Goal: Information Seeking & Learning: Understand process/instructions

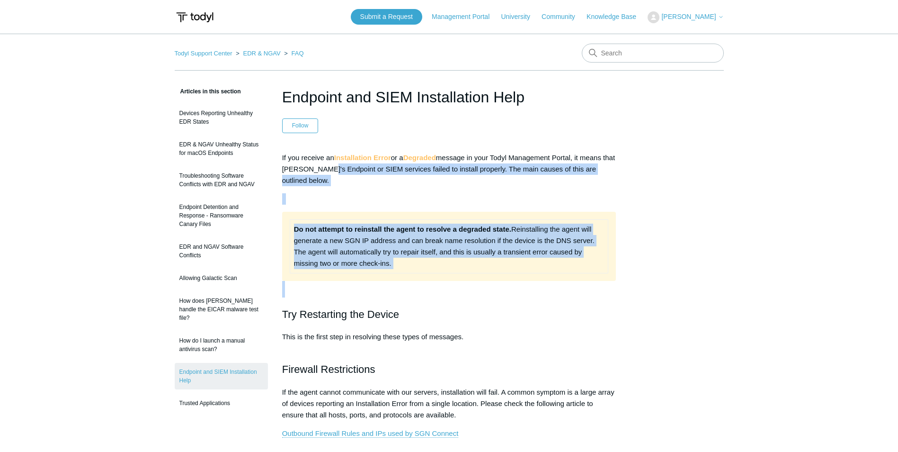
drag, startPoint x: 334, startPoint y: 167, endPoint x: 562, endPoint y: 282, distance: 255.6
drag, startPoint x: 562, startPoint y: 282, endPoint x: 451, endPoint y: 275, distance: 111.0
click at [453, 275] on div "Do not attempt to reinstall the agent to resolve a degraded state. Reinstalling…" at bounding box center [449, 246] width 334 height 69
click at [416, 231] on strong "Do not attempt to reinstall the agent to resolve a degraded state." at bounding box center [402, 229] width 217 height 8
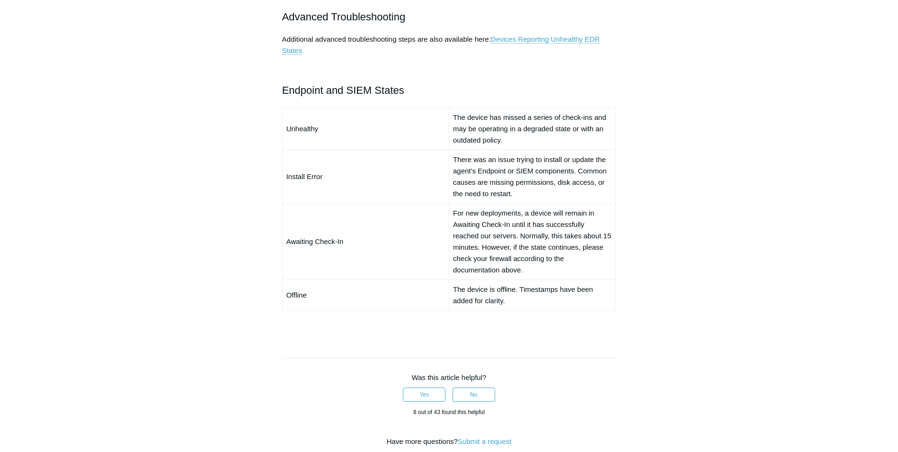
scroll to position [710, 0]
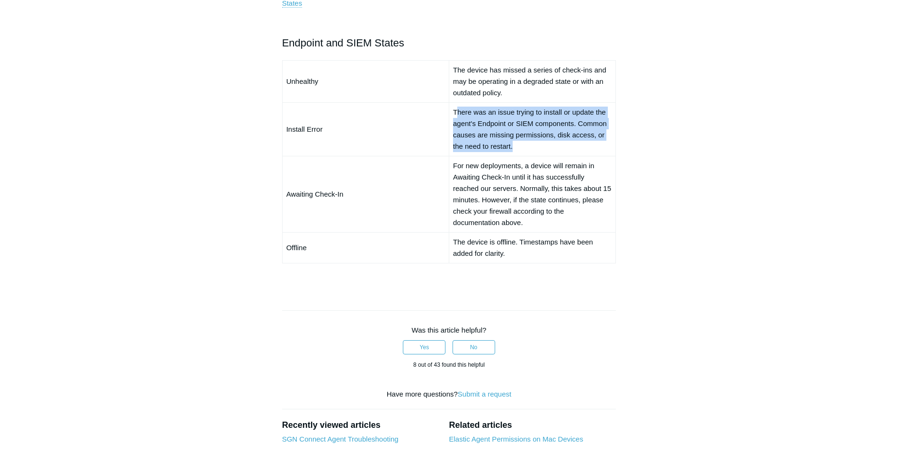
drag, startPoint x: 459, startPoint y: 111, endPoint x: 592, endPoint y: 149, distance: 137.8
click at [592, 149] on td "There was an issue trying to install or update the agent's Endpoint or SIEM com…" at bounding box center [532, 129] width 167 height 54
drag, startPoint x: 592, startPoint y: 149, endPoint x: 506, endPoint y: 130, distance: 87.7
click at [506, 130] on td "There was an issue trying to install or update the agent's Endpoint or SIEM com…" at bounding box center [532, 129] width 167 height 54
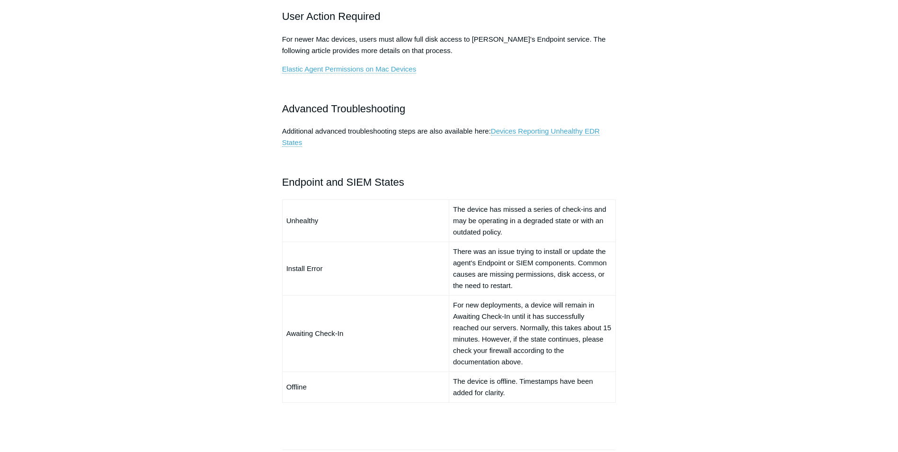
scroll to position [524, 0]
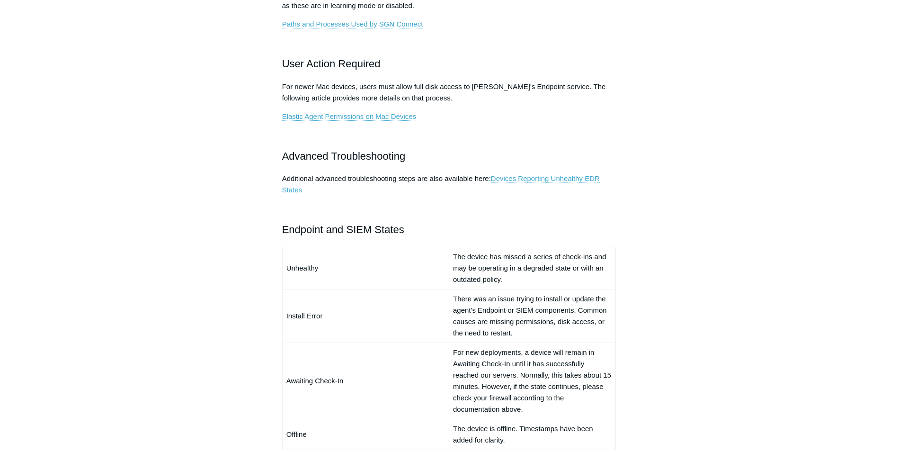
click at [514, 176] on link "Devices Reporting Unhealthy EDR States" at bounding box center [441, 184] width 318 height 20
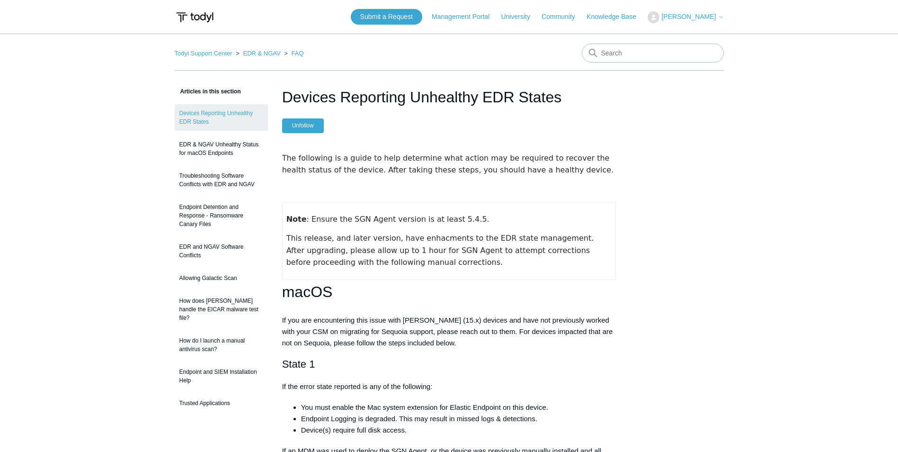
drag, startPoint x: 370, startPoint y: 237, endPoint x: 553, endPoint y: 274, distance: 186.5
click at [553, 274] on td "Note : Ensure the SGN Agent version is at least 5.4.5. This release, and later …" at bounding box center [449, 241] width 334 height 78
drag, startPoint x: 553, startPoint y: 274, endPoint x: 449, endPoint y: 265, distance: 104.1
click at [449, 265] on p "This release, and later version, have enhacments to the EDR state management. A…" at bounding box center [449, 250] width 326 height 36
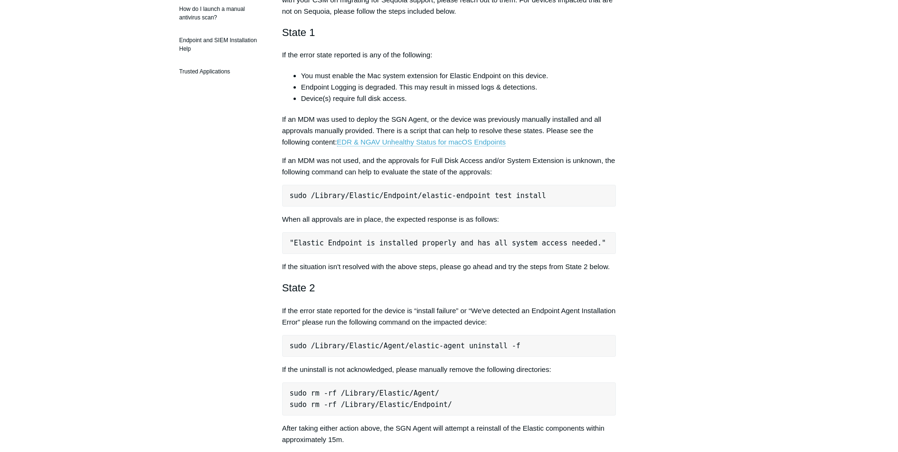
scroll to position [426, 0]
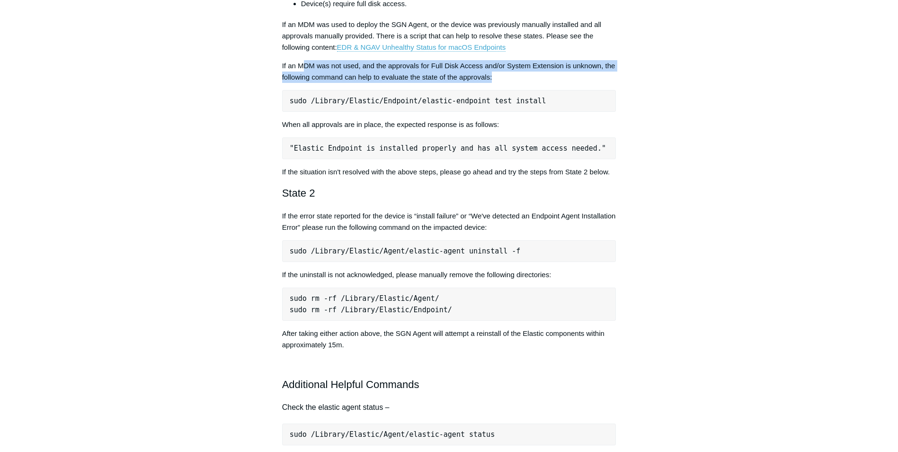
drag, startPoint x: 303, startPoint y: 63, endPoint x: 526, endPoint y: 73, distance: 223.3
click at [526, 73] on p "If an MDM was not used, and the approvals for Full Disk Access and/or System Ex…" at bounding box center [449, 71] width 334 height 23
drag, startPoint x: 526, startPoint y: 73, endPoint x: 422, endPoint y: 76, distance: 103.3
click at [422, 76] on p "If an MDM was not used, and the approvals for Full Disk Access and/or System Ex…" at bounding box center [449, 71] width 334 height 23
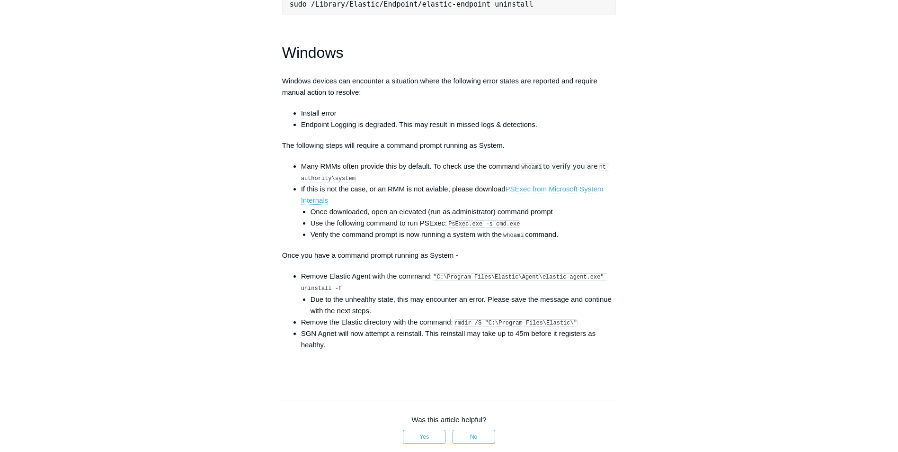
scroll to position [1373, 0]
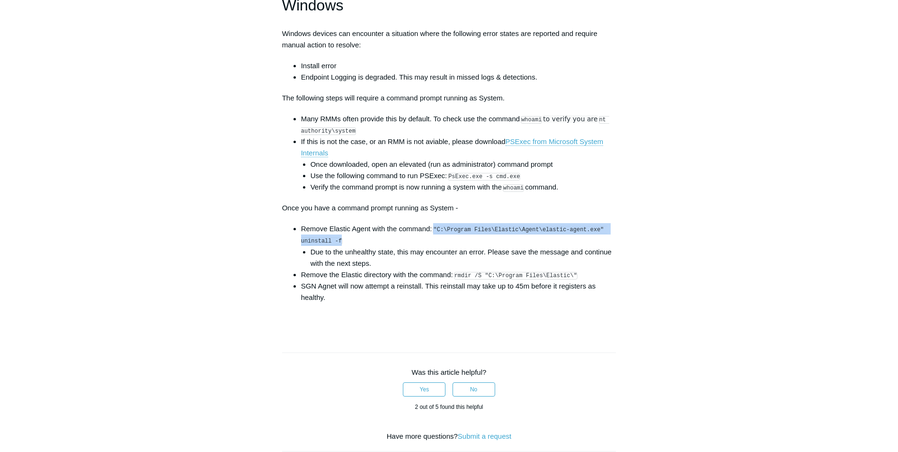
drag, startPoint x: 333, startPoint y: 250, endPoint x: 439, endPoint y: 240, distance: 106.6
click at [439, 240] on li "Remove Elastic Agent with the command: "C:\Program Files\Elastic\Agent\elastic-…" at bounding box center [458, 245] width 315 height 45
drag, startPoint x: 439, startPoint y: 240, endPoint x: 453, endPoint y: 238, distance: 14.3
drag, startPoint x: 453, startPoint y: 238, endPoint x: 441, endPoint y: 241, distance: 12.2
click at [441, 241] on li "Remove Elastic Agent with the command: "C:\Program Files\Elastic\Agent\elastic-…" at bounding box center [458, 245] width 315 height 45
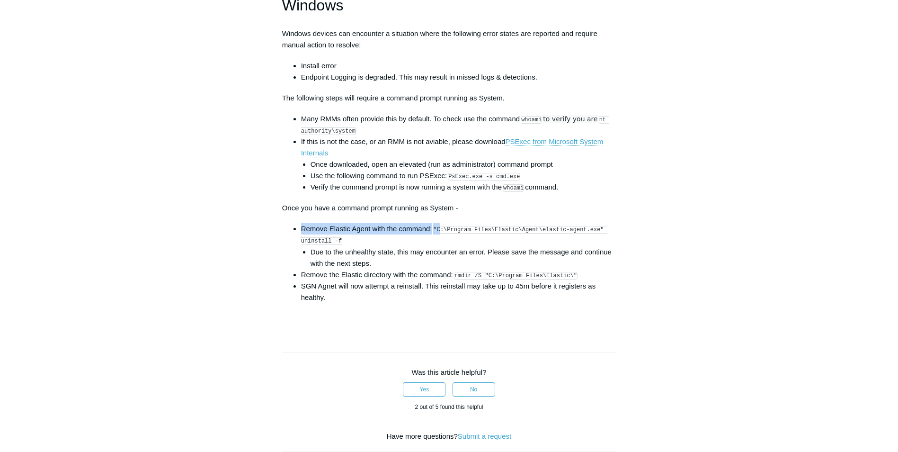
drag, startPoint x: 441, startPoint y: 241, endPoint x: 436, endPoint y: 238, distance: 5.9
click at [436, 238] on code ""C:\Program Files\Elastic\Agent\elastic-agent.exe" uninstall -f" at bounding box center [454, 235] width 306 height 19
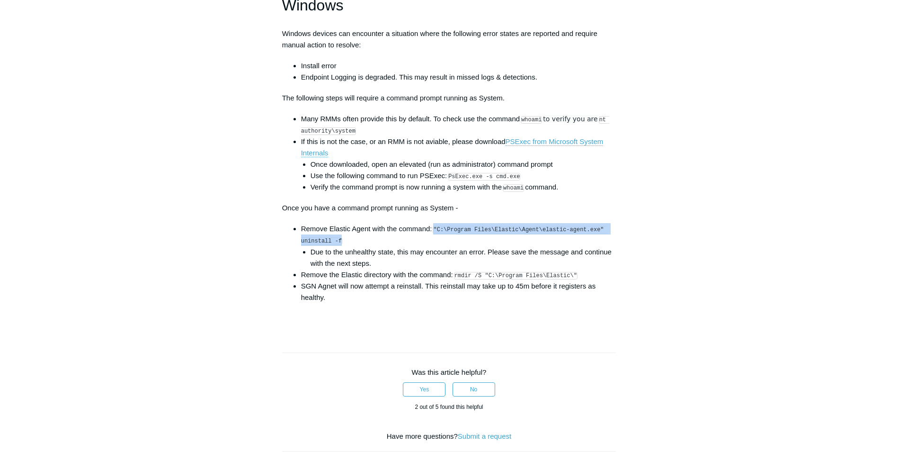
drag, startPoint x: 436, startPoint y: 237, endPoint x: 340, endPoint y: 250, distance: 97.4
click at [340, 250] on li "Remove Elastic Agent with the command: "C:\Program Files\Elastic\Agent\elastic-…" at bounding box center [458, 245] width 315 height 45
drag, startPoint x: 340, startPoint y: 250, endPoint x: 327, endPoint y: 250, distance: 12.3
copy code ""C:\Program Files\Elastic\Agent\elastic-agent.exe" uninstall -f"
click at [489, 269] on li "Due to the unhealthy state, this may encounter an error. Please save the messag…" at bounding box center [464, 257] width 306 height 23
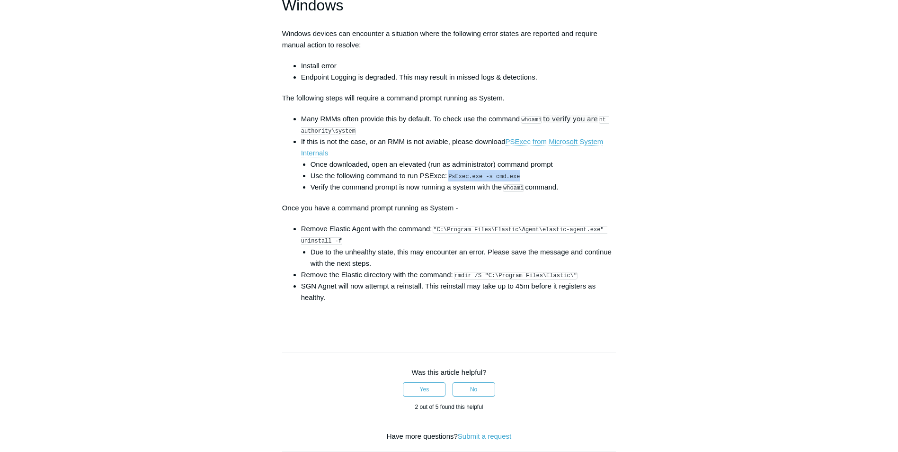
drag, startPoint x: 519, startPoint y: 182, endPoint x: 450, endPoint y: 186, distance: 68.7
click at [450, 181] on li "Use the following command to run PSExec: PsExec.exe -s cmd.exe" at bounding box center [464, 175] width 306 height 11
drag, startPoint x: 450, startPoint y: 186, endPoint x: 475, endPoint y: 182, distance: 25.3
copy code "PsExec.exe -s cmd.exe"
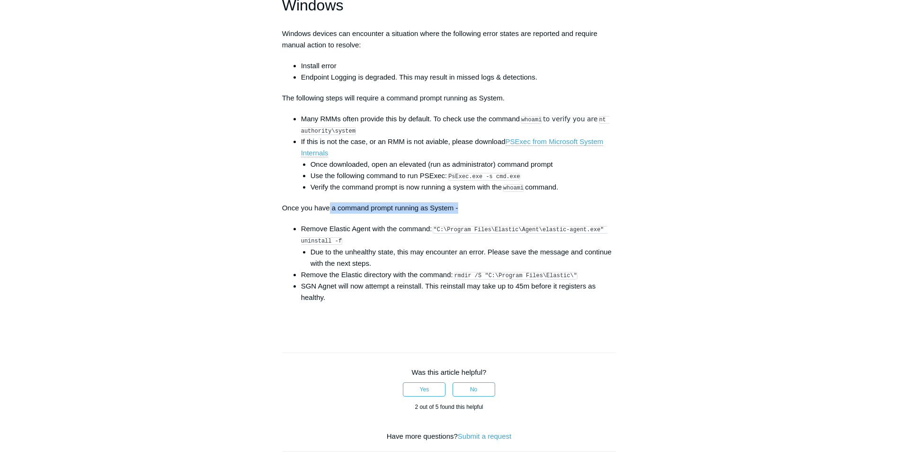
drag, startPoint x: 331, startPoint y: 213, endPoint x: 500, endPoint y: 216, distance: 169.6
click at [500, 214] on p "Once you have a command prompt running as System -" at bounding box center [449, 207] width 334 height 11
drag, startPoint x: 455, startPoint y: 239, endPoint x: 502, endPoint y: 235, distance: 47.5
click at [501, 235] on code ""C:\Program Files\Elastic\Agent\elastic-agent.exe" uninstall -f" at bounding box center [454, 235] width 306 height 19
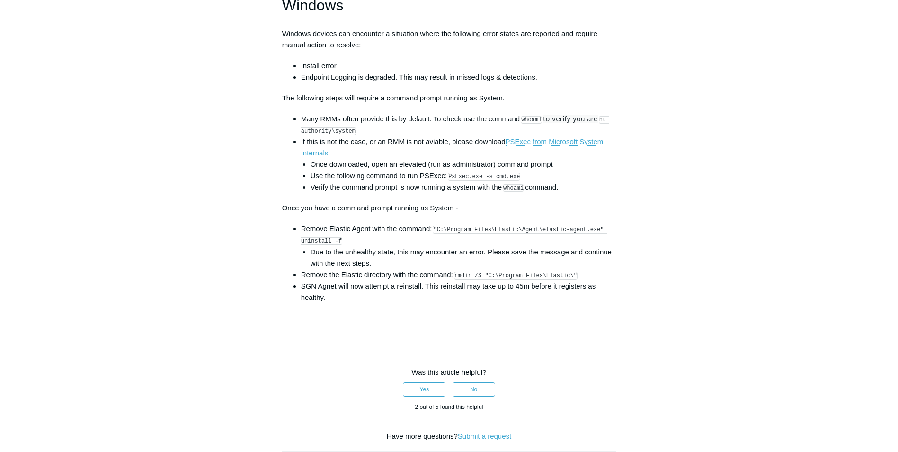
drag, startPoint x: 502, startPoint y: 235, endPoint x: 493, endPoint y: 251, distance: 19.1
click at [493, 251] on li "Remove Elastic Agent with the command: "C:\Program Files\Elastic\Agent\elastic-…" at bounding box center [458, 245] width 315 height 45
drag, startPoint x: 564, startPoint y: 284, endPoint x: 456, endPoint y: 282, distance: 108.0
click at [456, 280] on li "Remove the Elastic directory with the command: rmdir /S "C:\Program Files\Elast…" at bounding box center [458, 274] width 315 height 11
drag, startPoint x: 456, startPoint y: 282, endPoint x: 481, endPoint y: 284, distance: 25.2
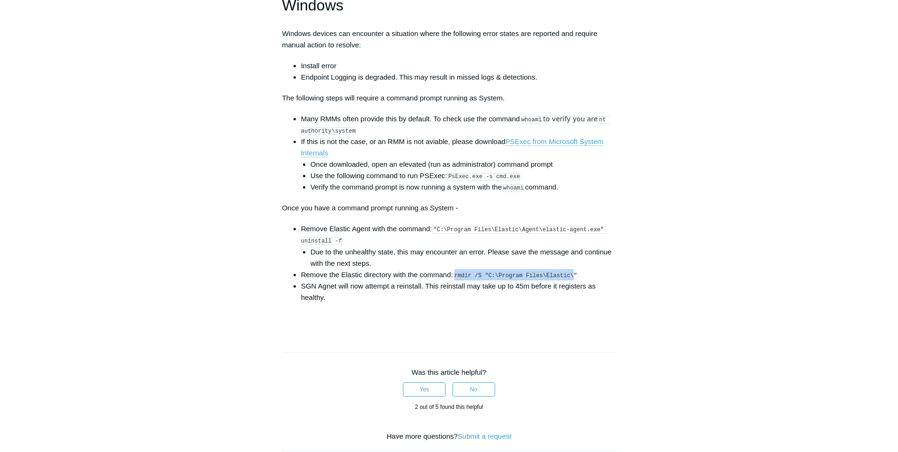
copy code "rmdir /S "C:\Program Files\Elastic\"
click at [583, 301] on li "SGN Agnet will now attempt a reinstall. This reinstall may take up to 45m befor…" at bounding box center [458, 291] width 315 height 23
